Goal: Register for event/course

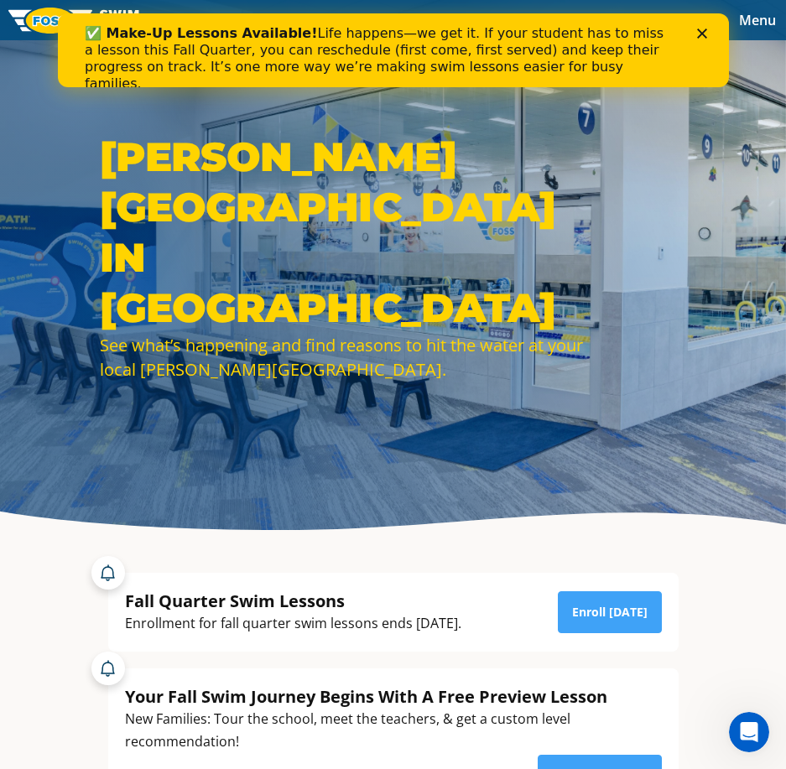
click at [703, 38] on icon "Close" at bounding box center [701, 34] width 10 height 10
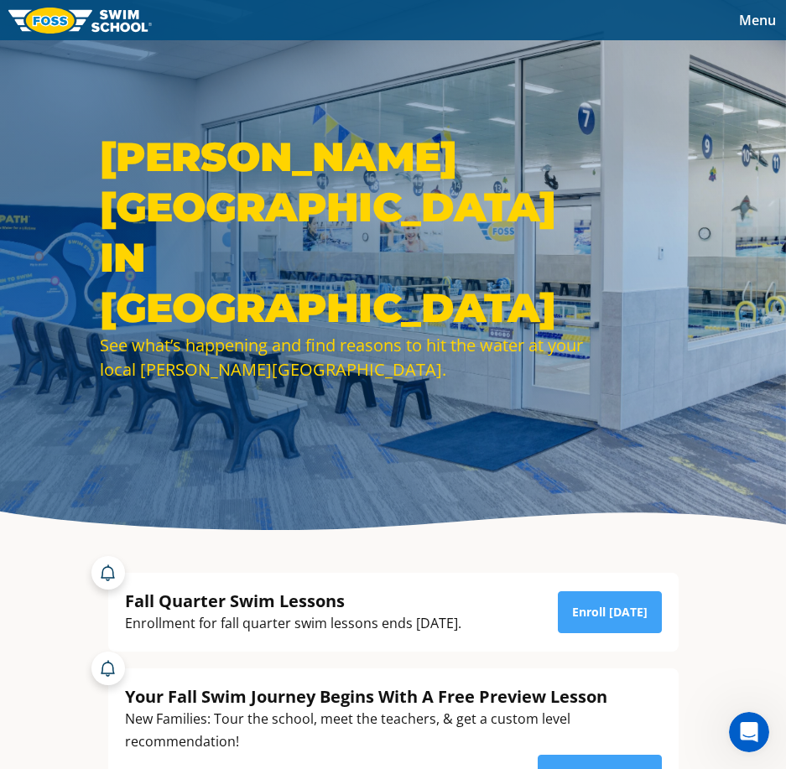
click at [760, 25] on span "Menu" at bounding box center [757, 20] width 37 height 18
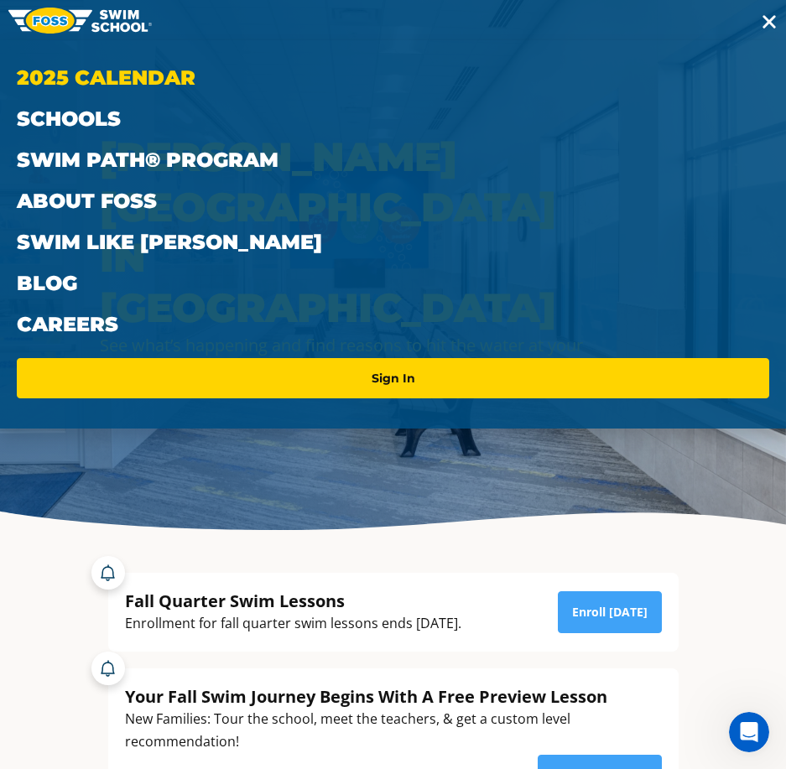
click at [139, 89] on link "2025 Calendar" at bounding box center [393, 77] width 752 height 41
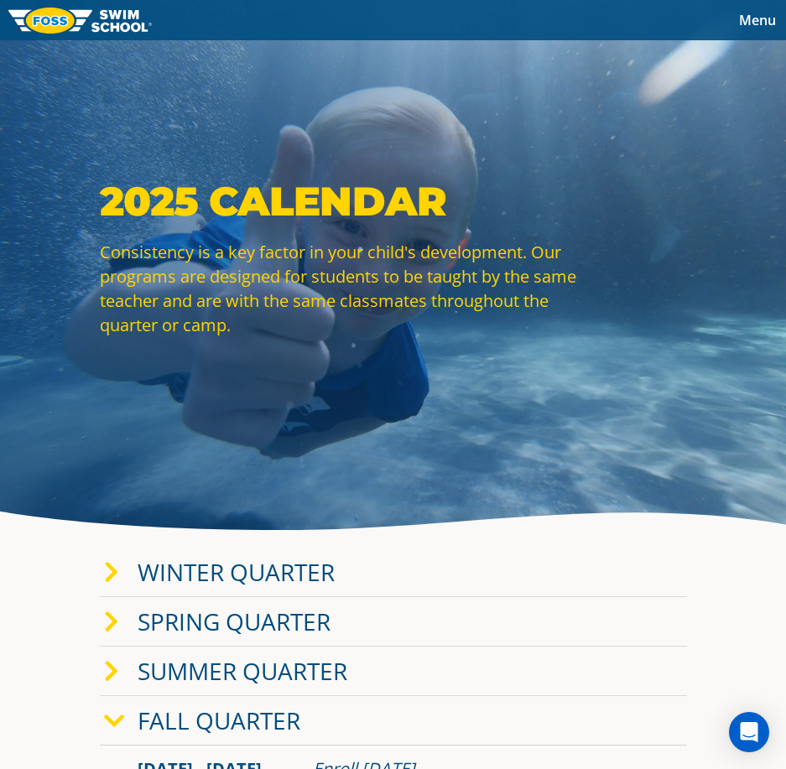
click at [228, 717] on link "Fall Quarter" at bounding box center [219, 720] width 163 height 32
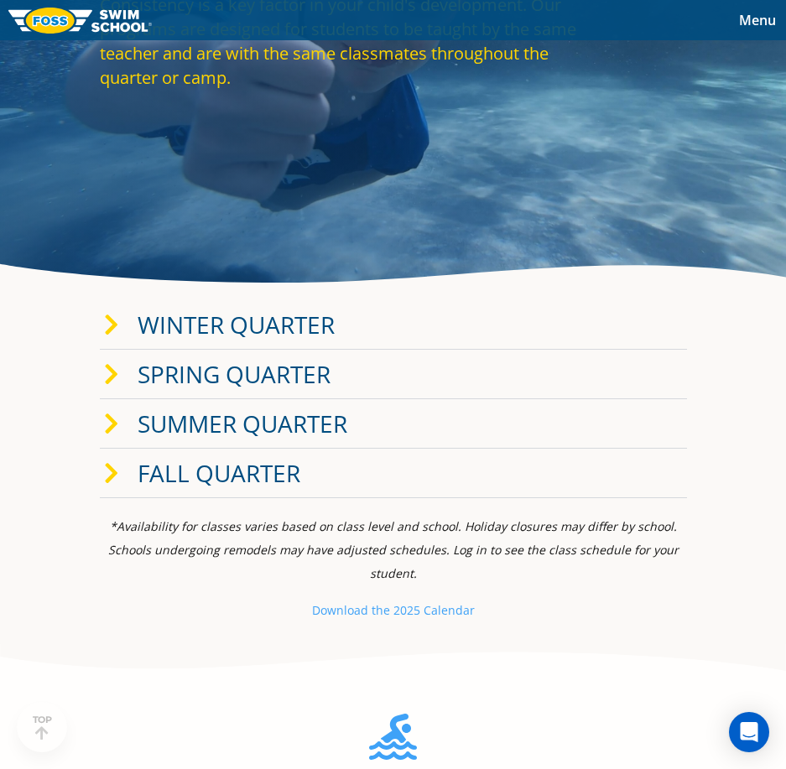
scroll to position [252, 0]
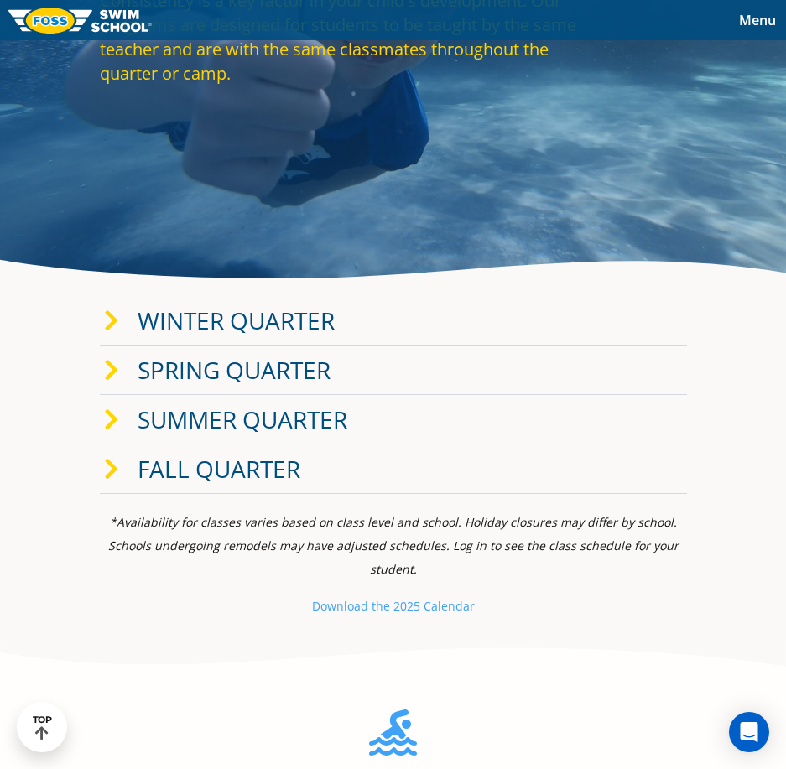
click at [223, 454] on link "Fall Quarter" at bounding box center [219, 469] width 163 height 32
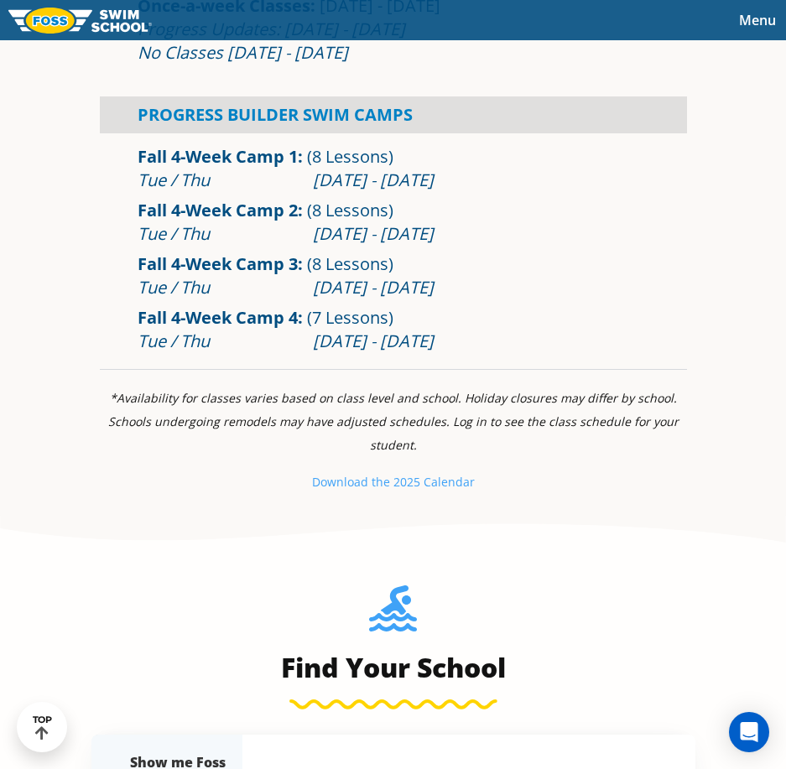
scroll to position [1006, 0]
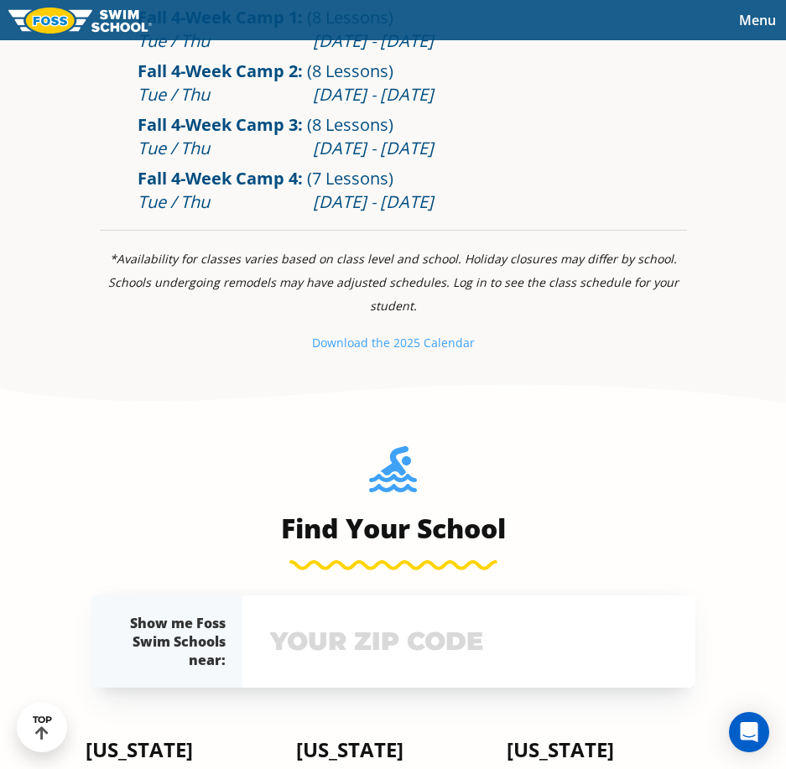
click at [377, 618] on input "text" at bounding box center [469, 641] width 406 height 49
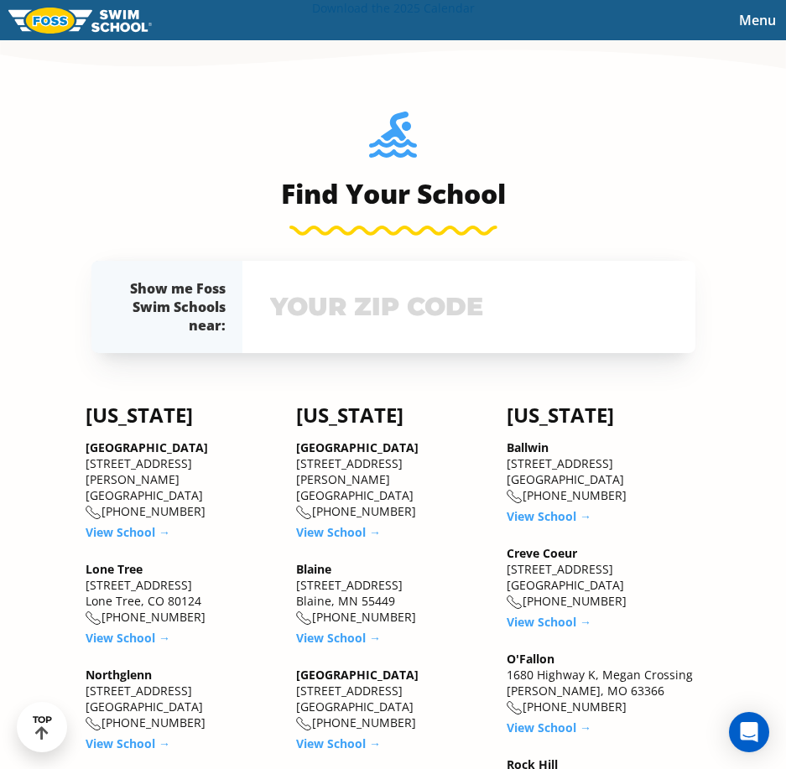
scroll to position [1518, 0]
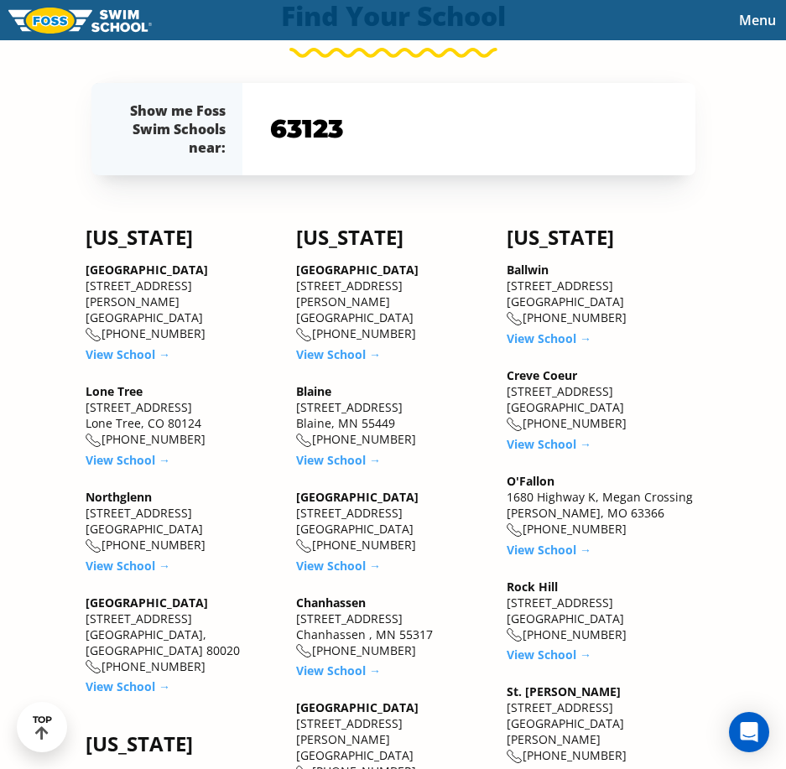
type input "63123"
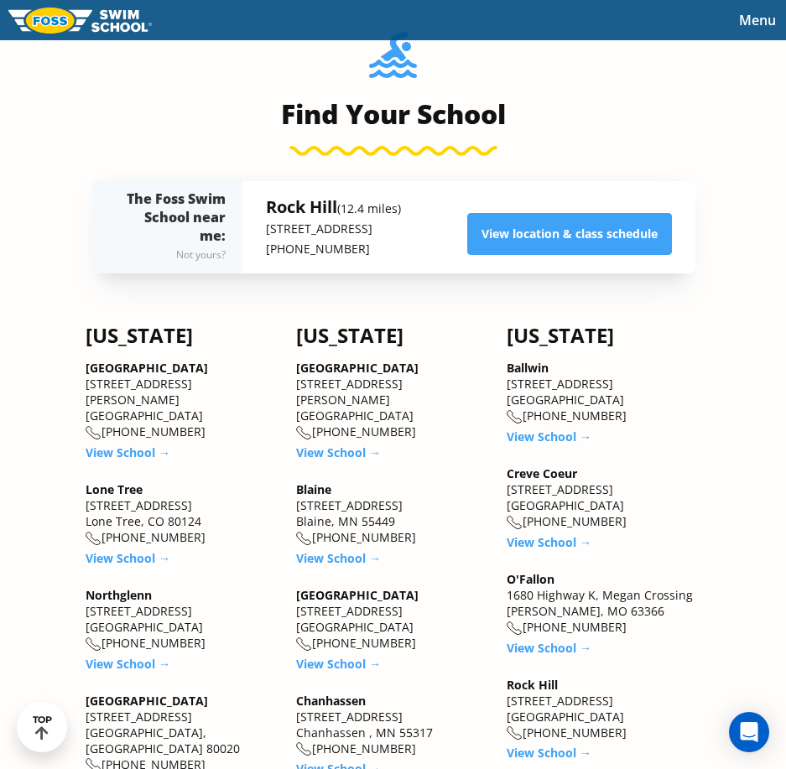
scroll to position [1267, 0]
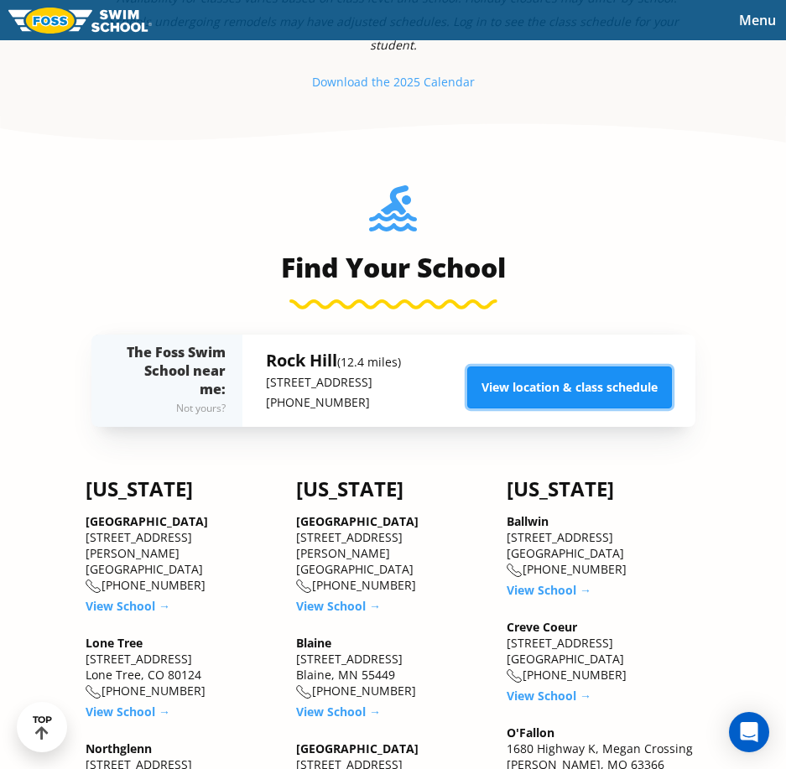
click at [588, 394] on link "View location & class schedule" at bounding box center [569, 387] width 205 height 42
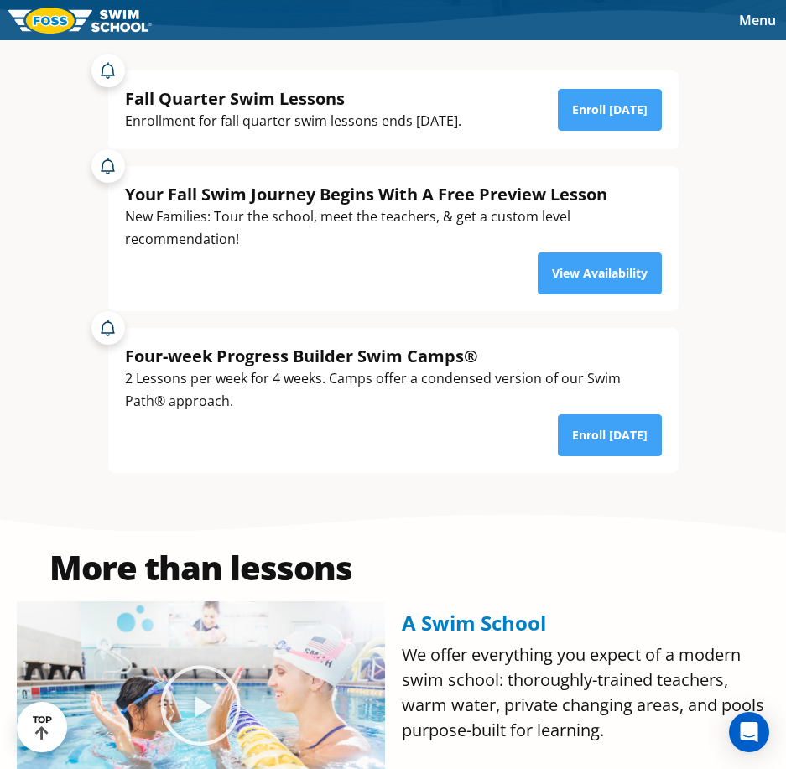
scroll to position [419, 0]
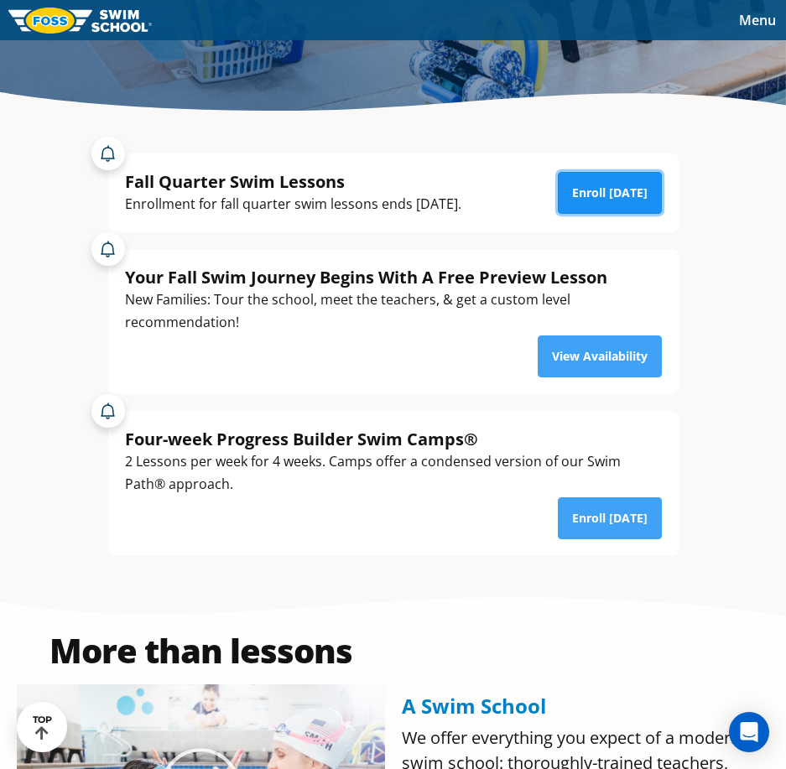
click at [604, 201] on link "Enroll [DATE]" at bounding box center [610, 193] width 104 height 42
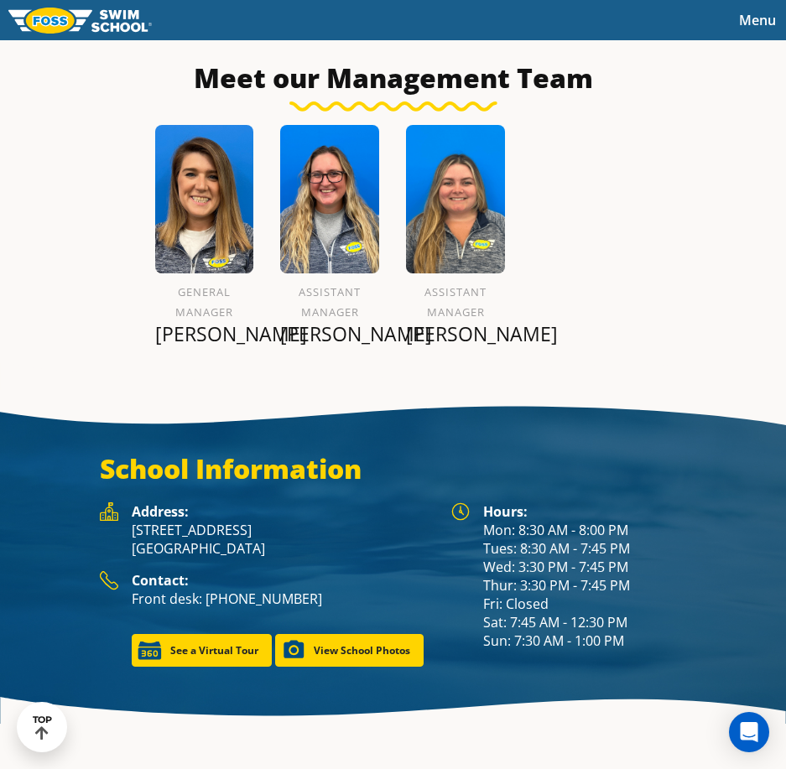
scroll to position [2096, 0]
